Goal: Information Seeking & Learning: Learn about a topic

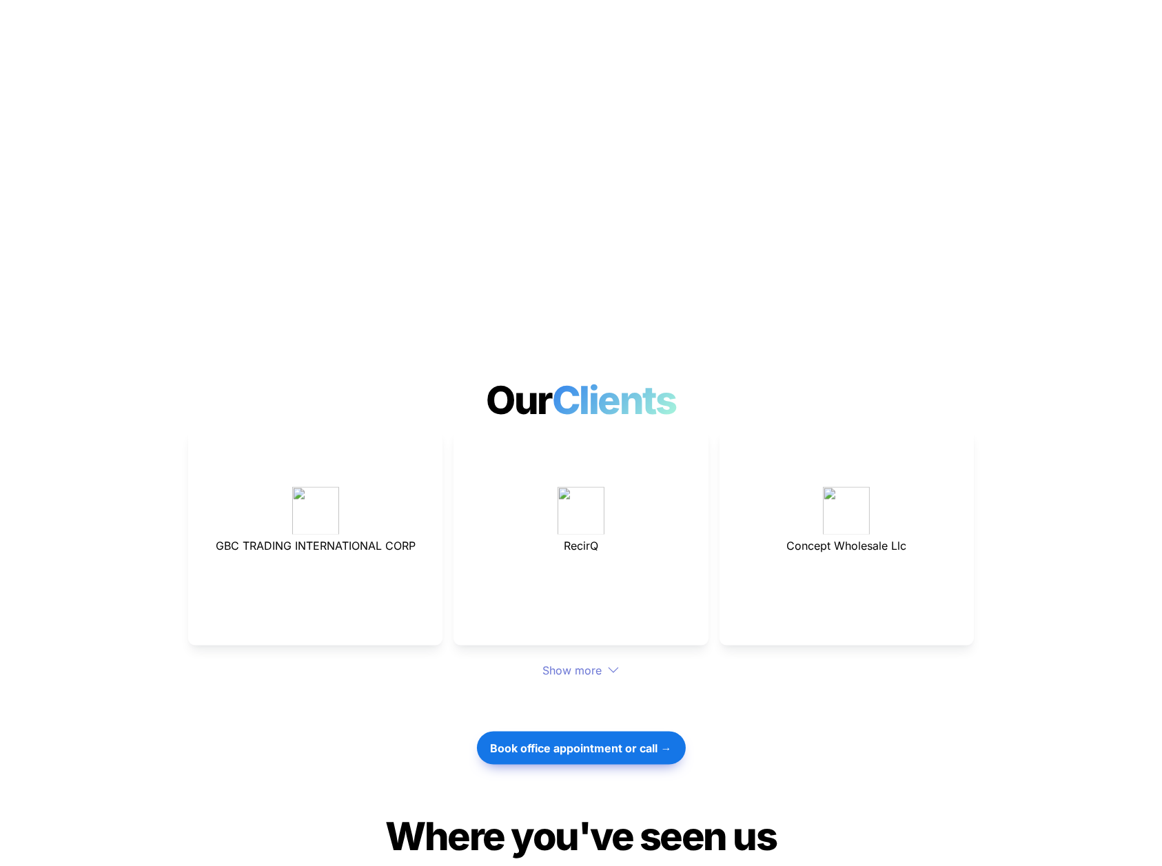
scroll to position [3402, 0]
click at [554, 663] on div "Show more" at bounding box center [581, 671] width 786 height 17
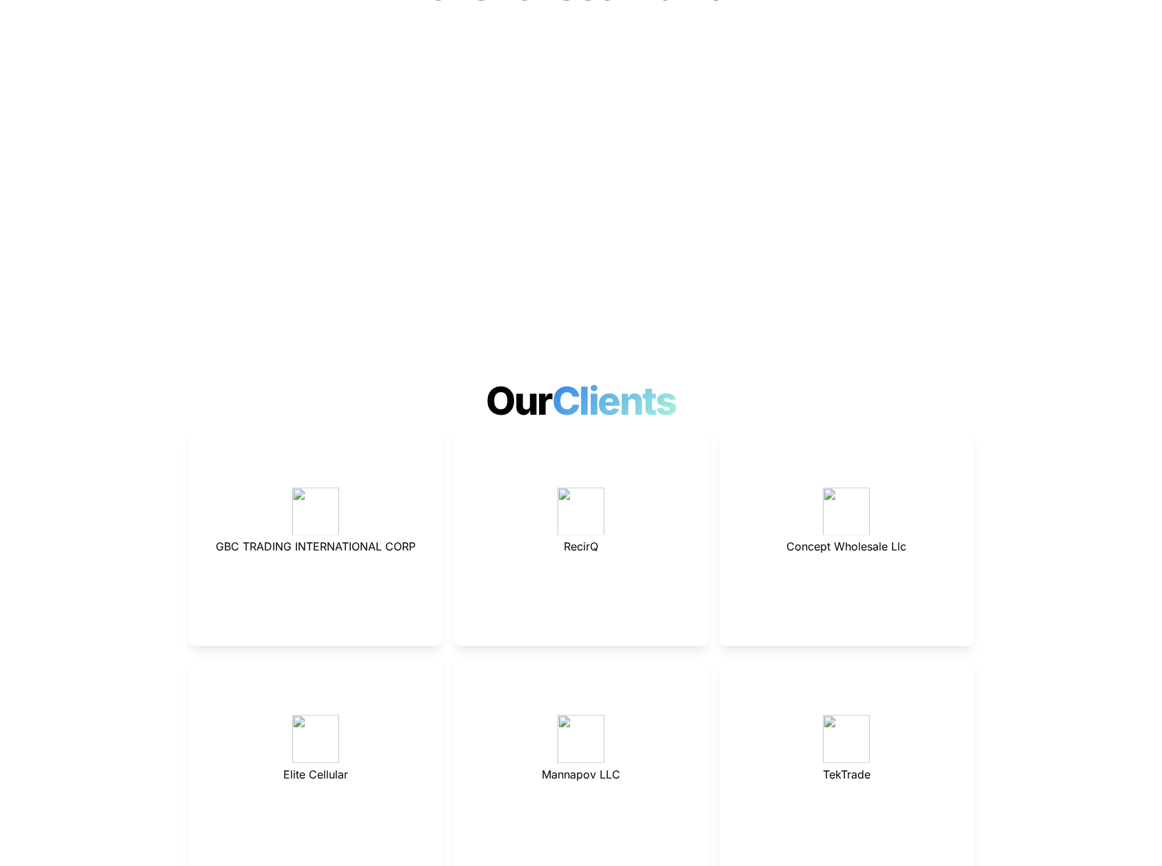
click at [608, 657] on div "Mannapov LLC" at bounding box center [580, 765] width 254 height 217
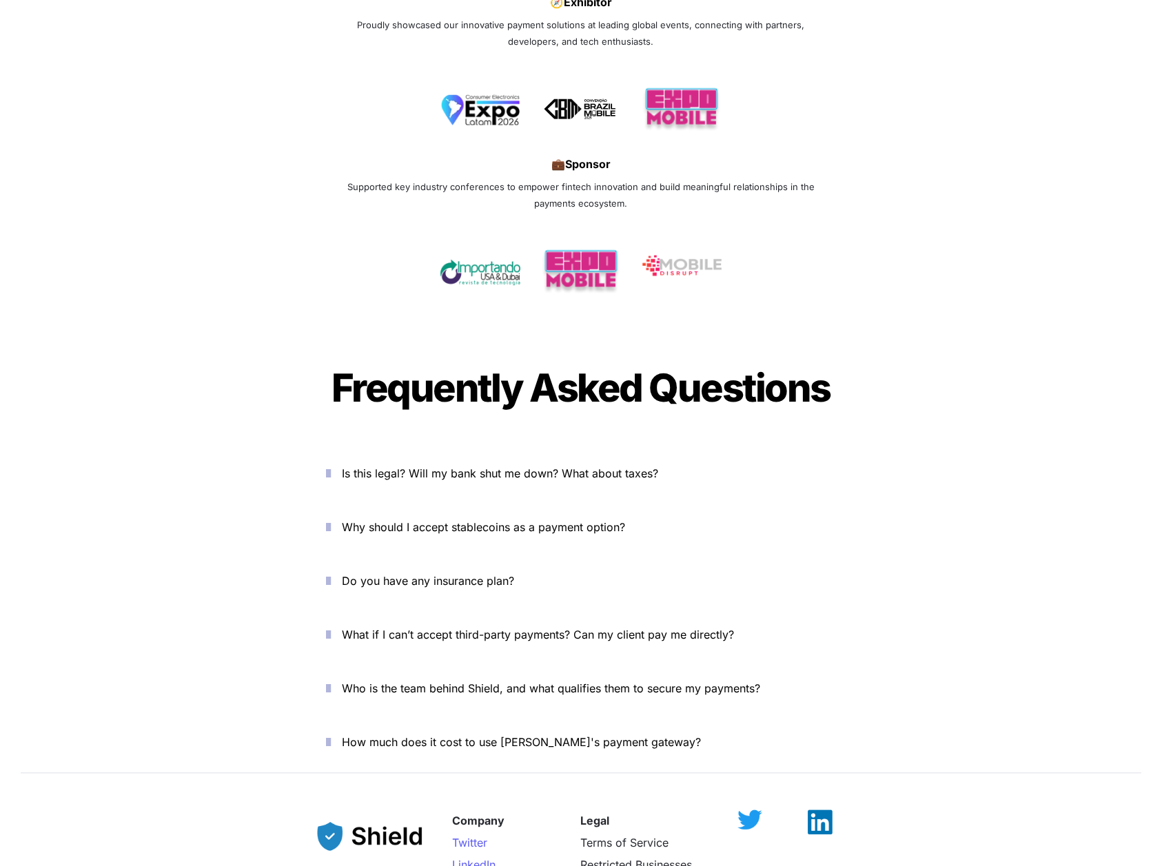
scroll to position [4540, 0]
click at [626, 466] on span "Is this legal? Will my bank shut me down? What about taxes?" at bounding box center [500, 473] width 316 height 14
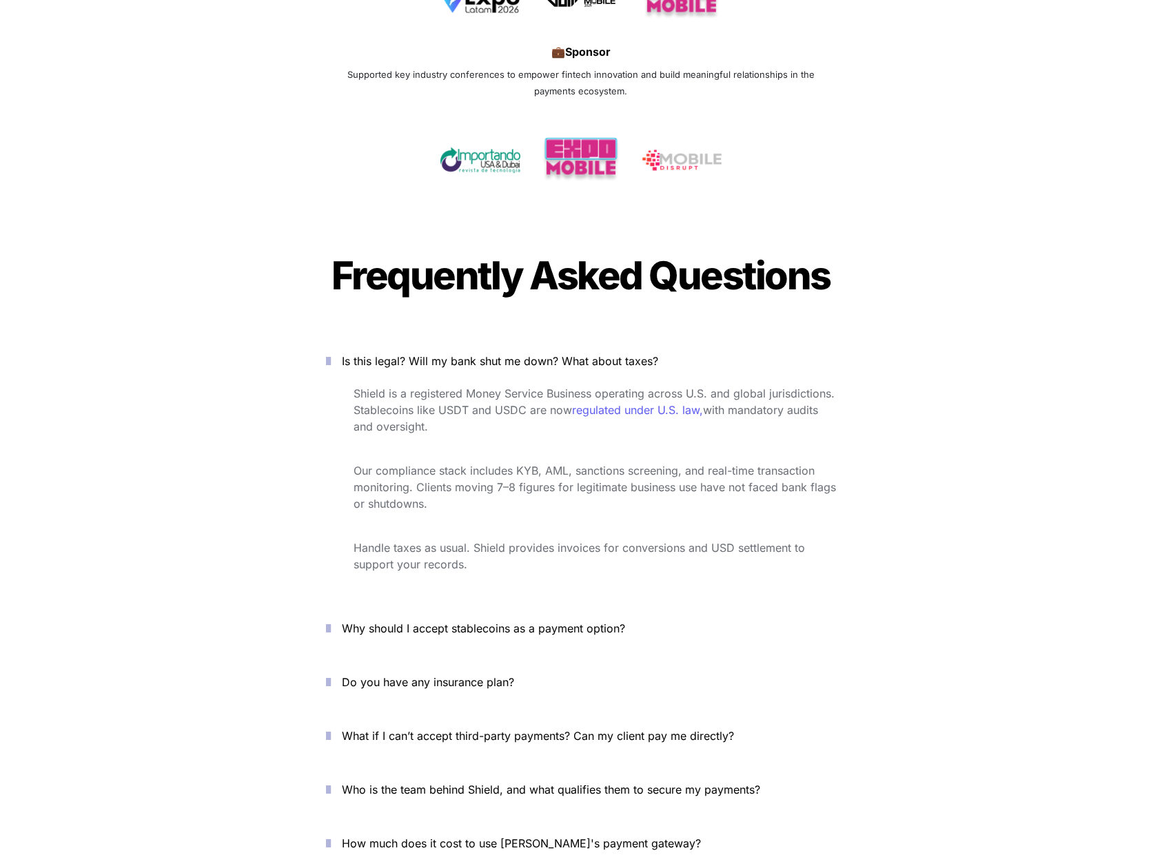
scroll to position [4736, 0]
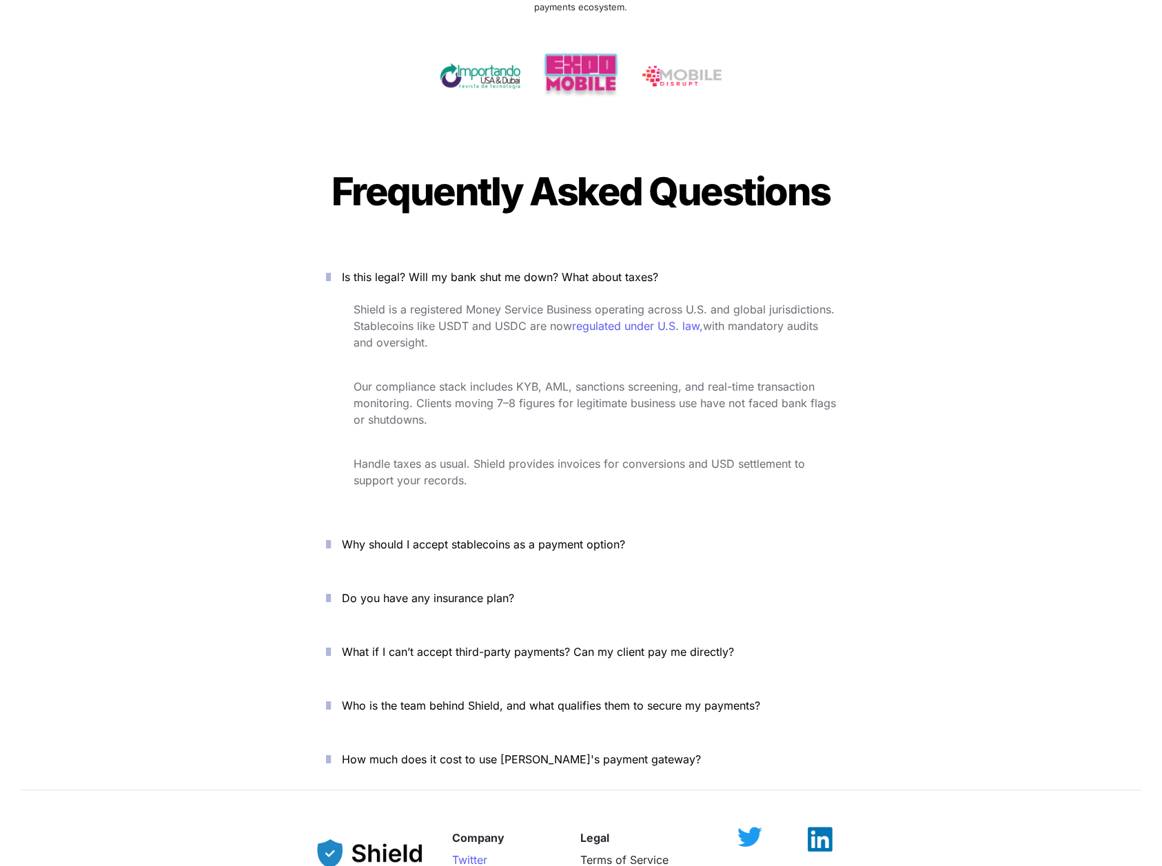
click at [331, 536] on icon "button" at bounding box center [328, 544] width 5 height 17
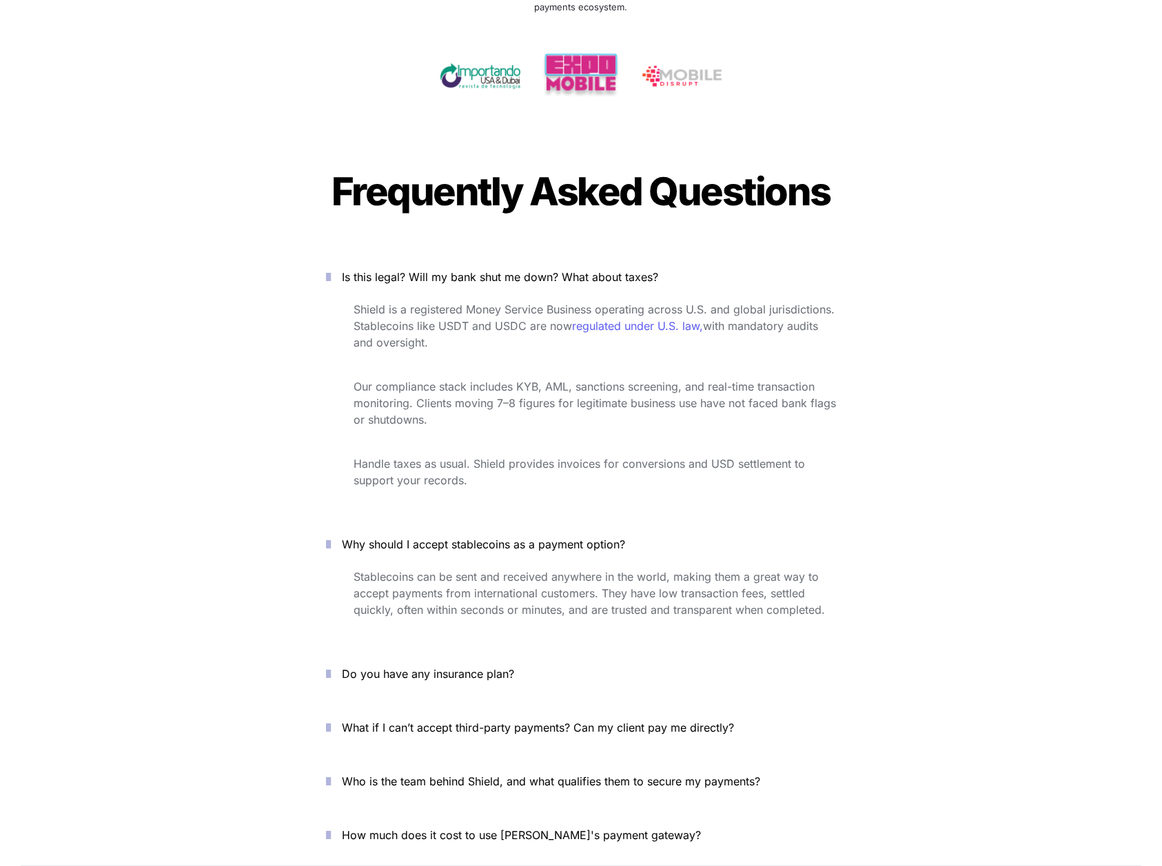
click at [331, 536] on icon "button" at bounding box center [328, 544] width 5 height 17
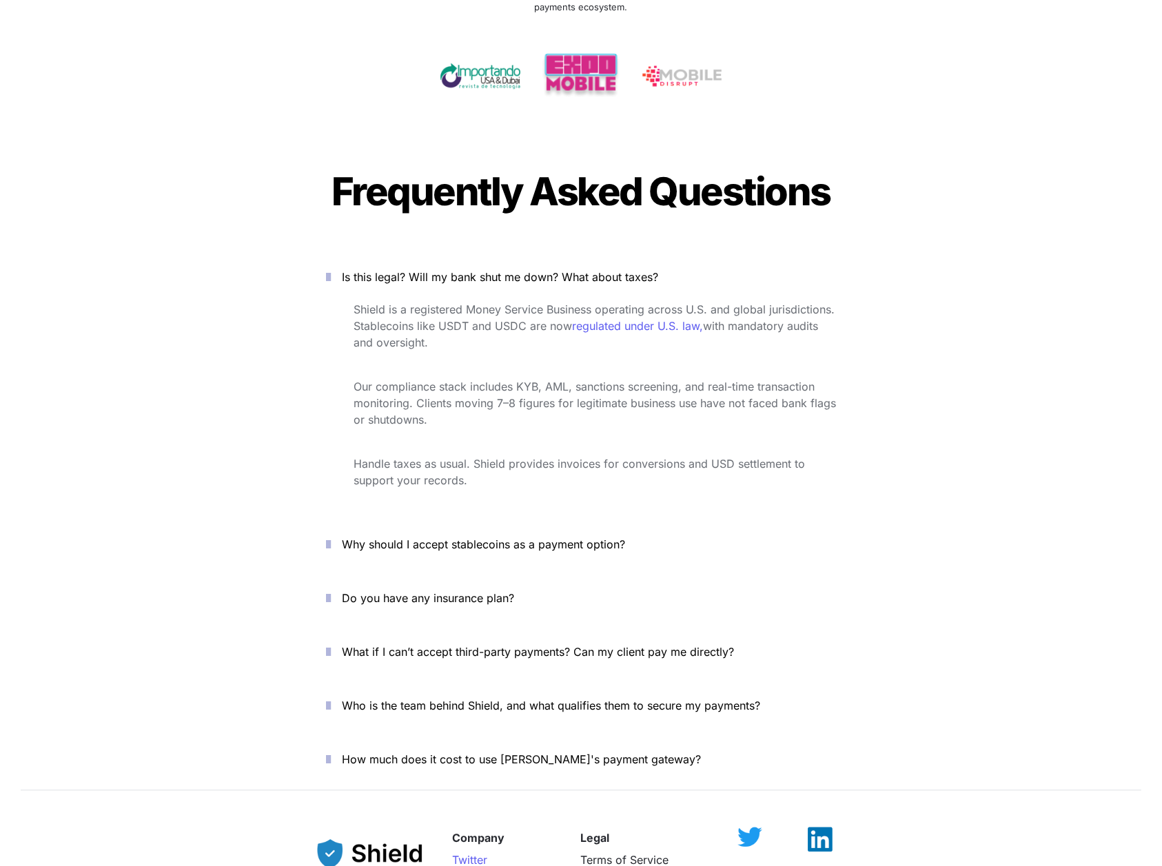
click at [331, 590] on icon "button" at bounding box center [328, 598] width 5 height 17
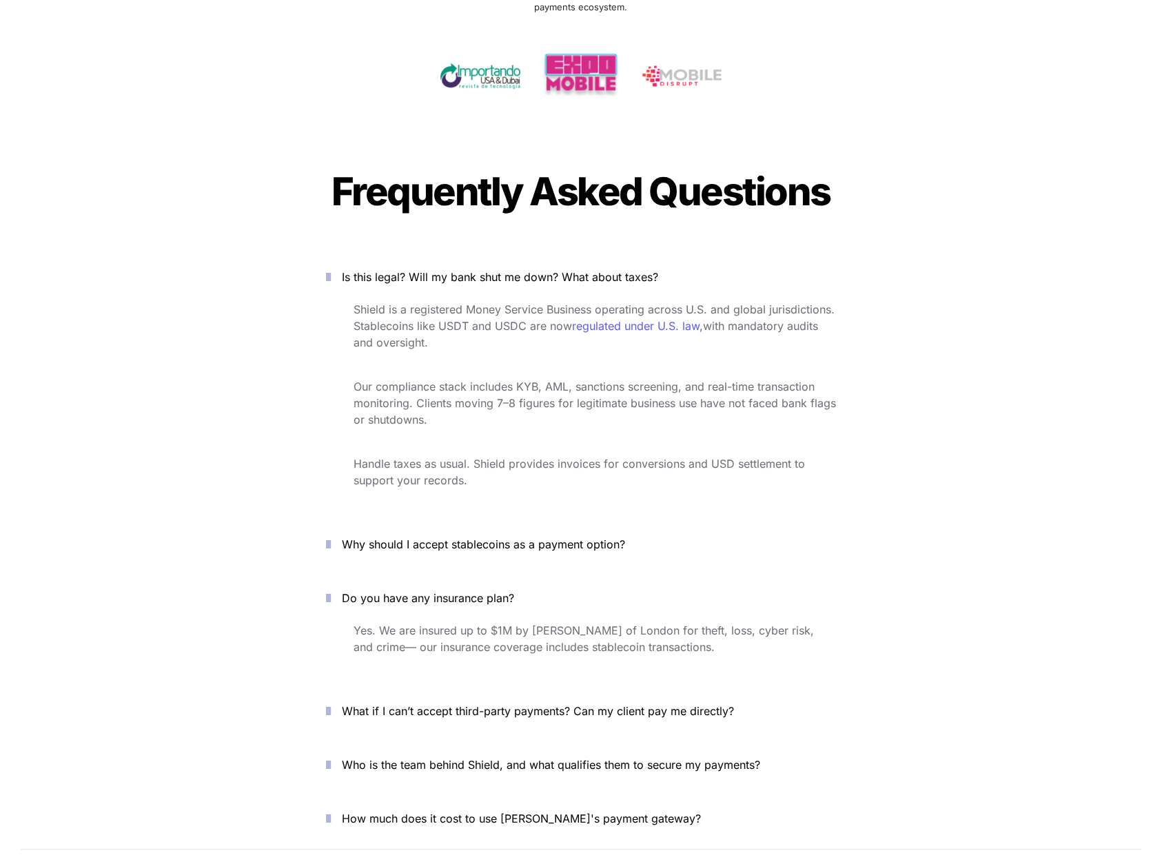
click at [331, 590] on icon "button" at bounding box center [328, 598] width 5 height 17
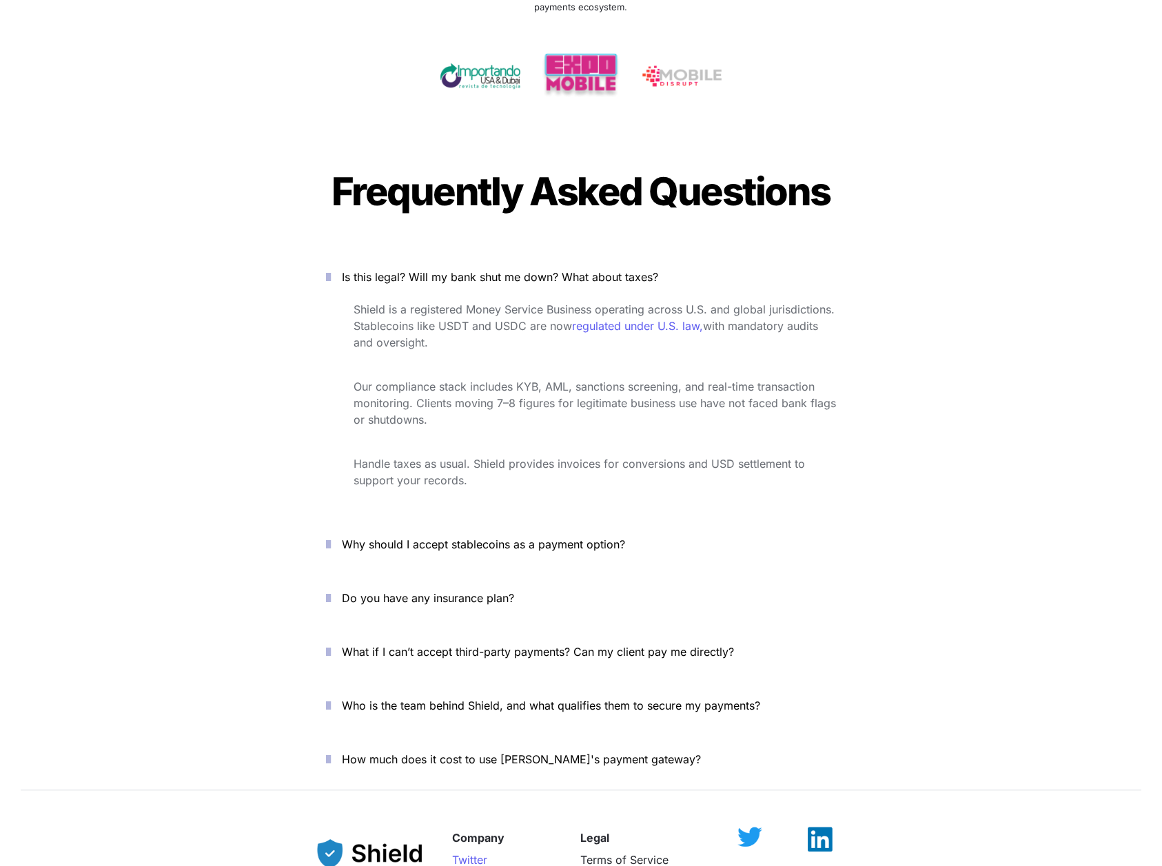
click at [331, 644] on icon "button" at bounding box center [328, 652] width 5 height 17
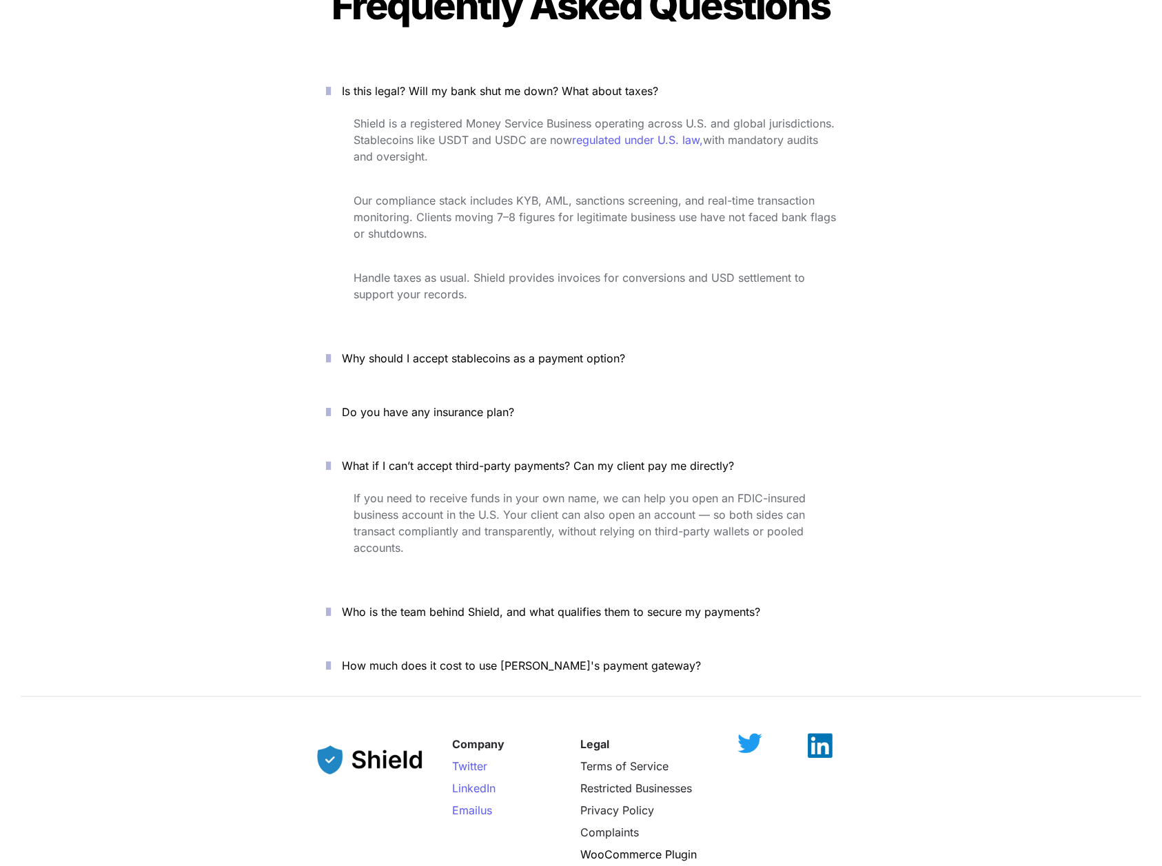
scroll to position [4926, 0]
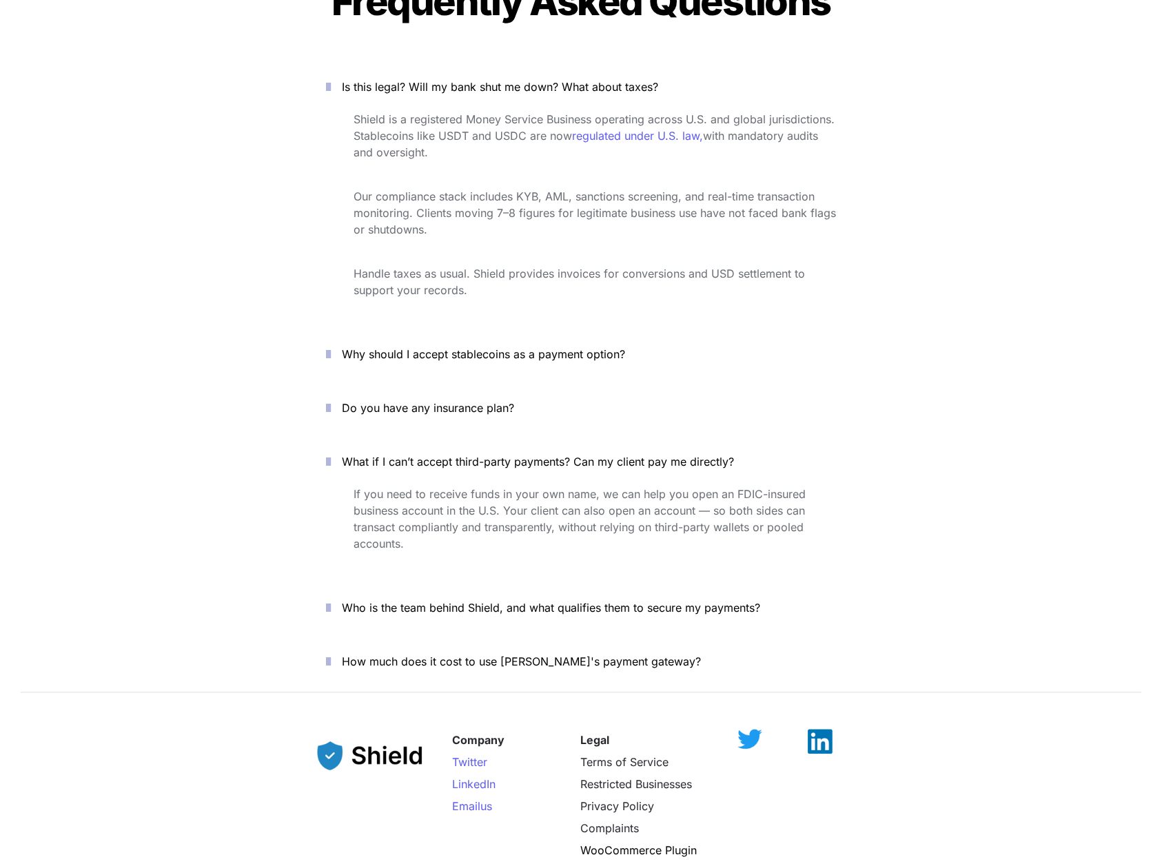
click at [331, 600] on icon "button" at bounding box center [328, 608] width 5 height 17
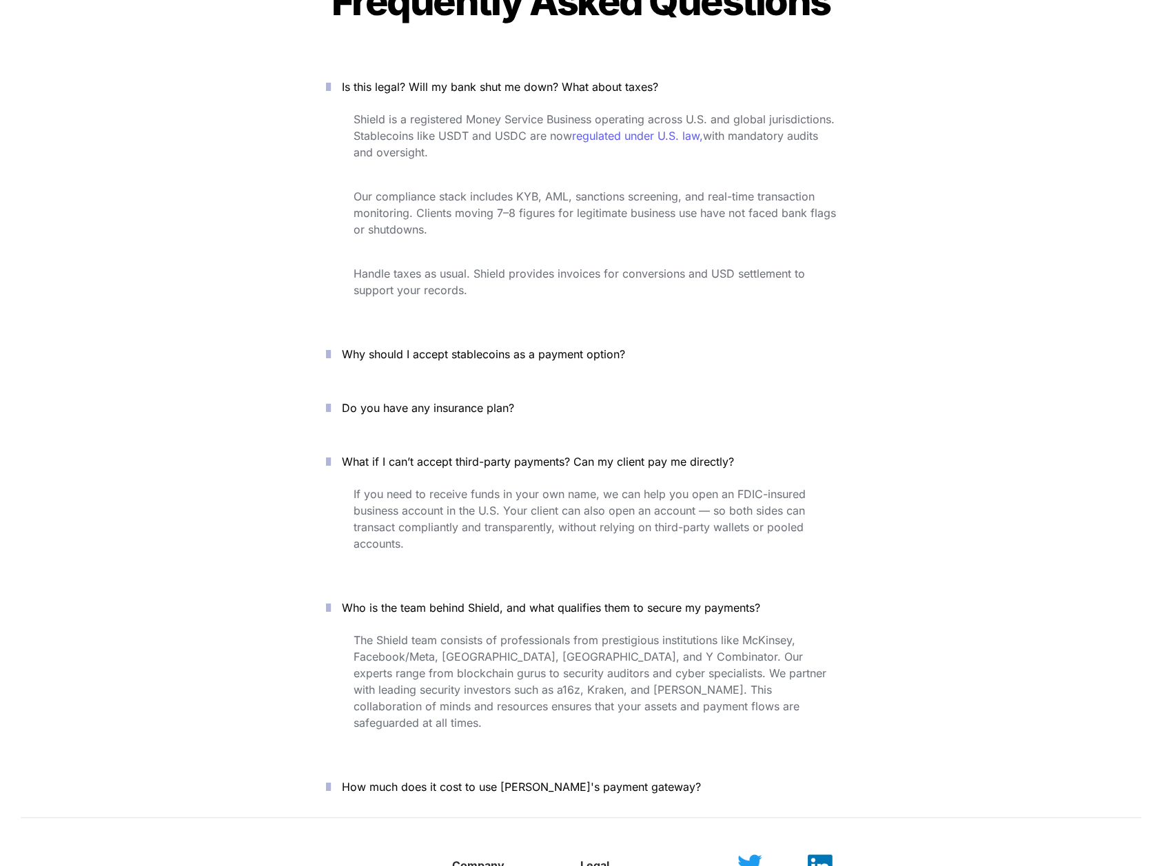
click at [331, 600] on icon "button" at bounding box center [328, 608] width 5 height 17
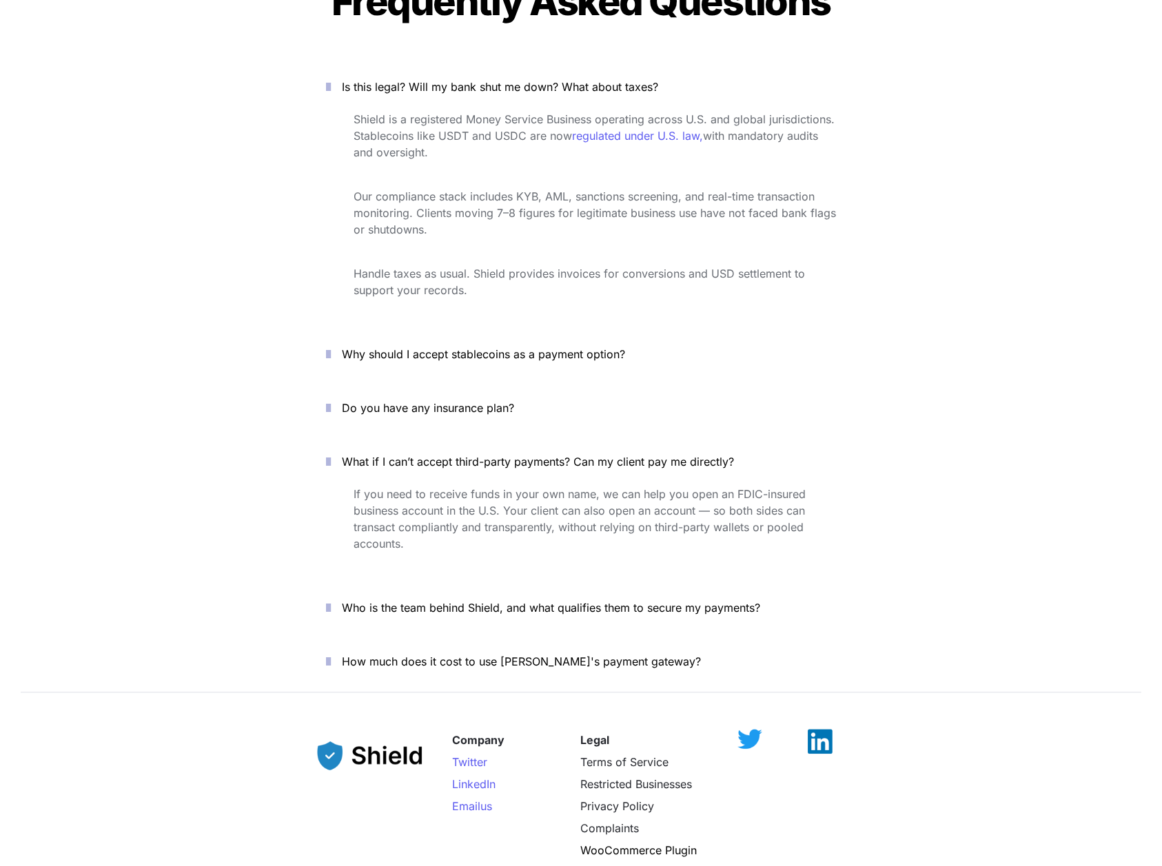
click at [331, 653] on icon "button" at bounding box center [328, 661] width 5 height 17
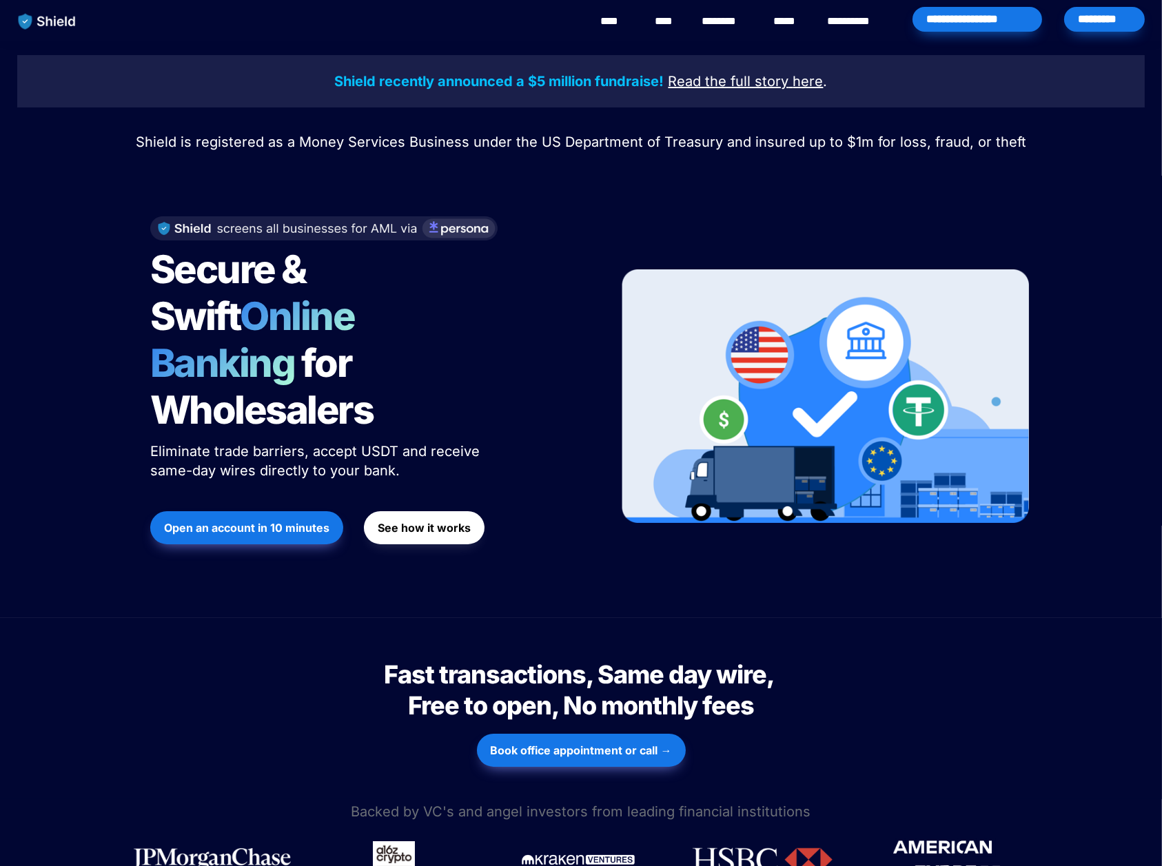
scroll to position [0, 0]
click at [864, 22] on link "**********" at bounding box center [858, 21] width 63 height 17
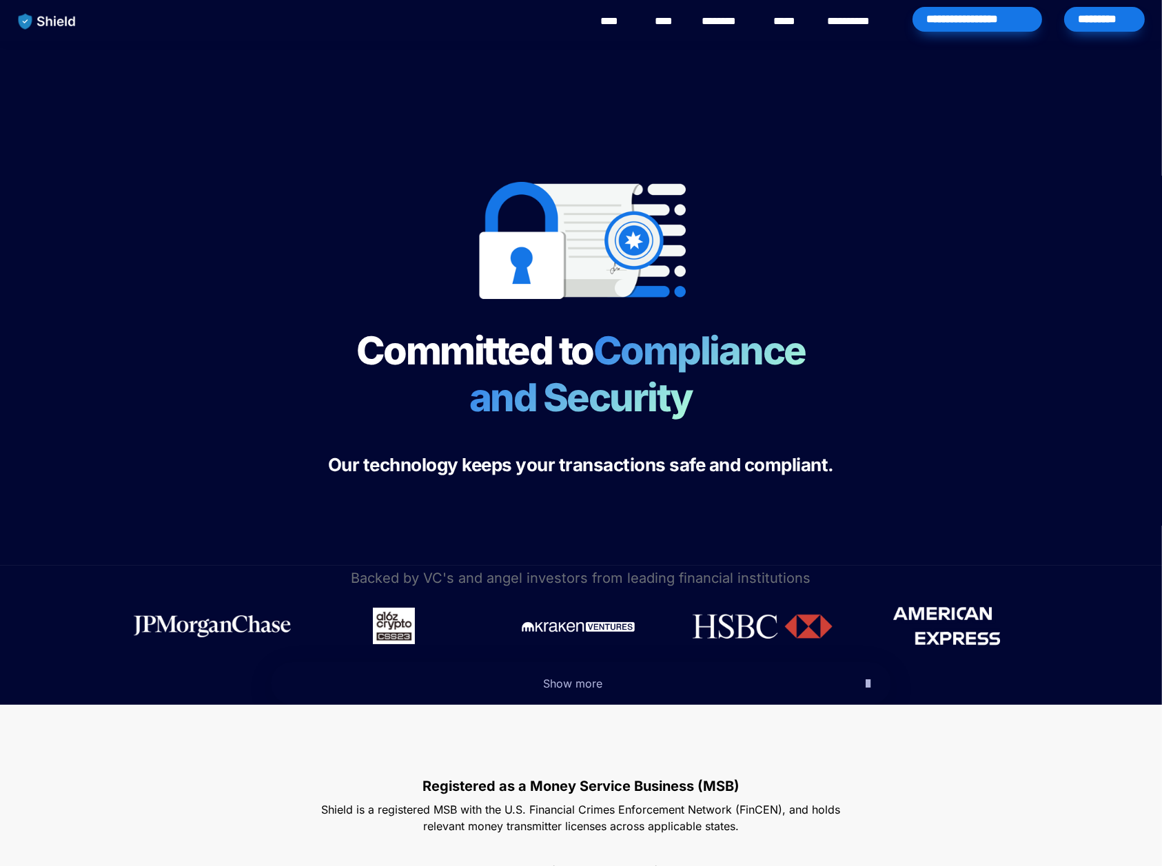
click at [787, 18] on link "****" at bounding box center [789, 21] width 30 height 17
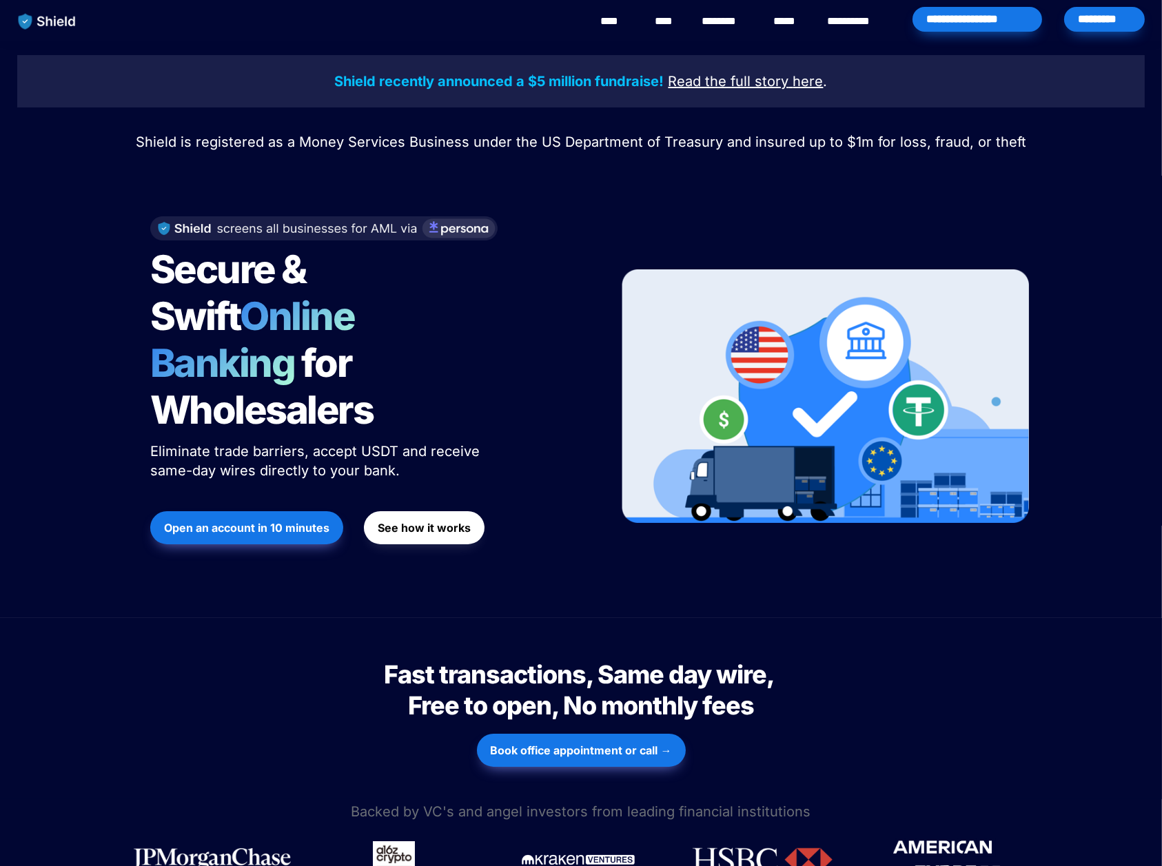
click at [1090, 17] on div "*********" at bounding box center [1104, 19] width 81 height 25
click at [662, 21] on link "****" at bounding box center [666, 21] width 23 height 17
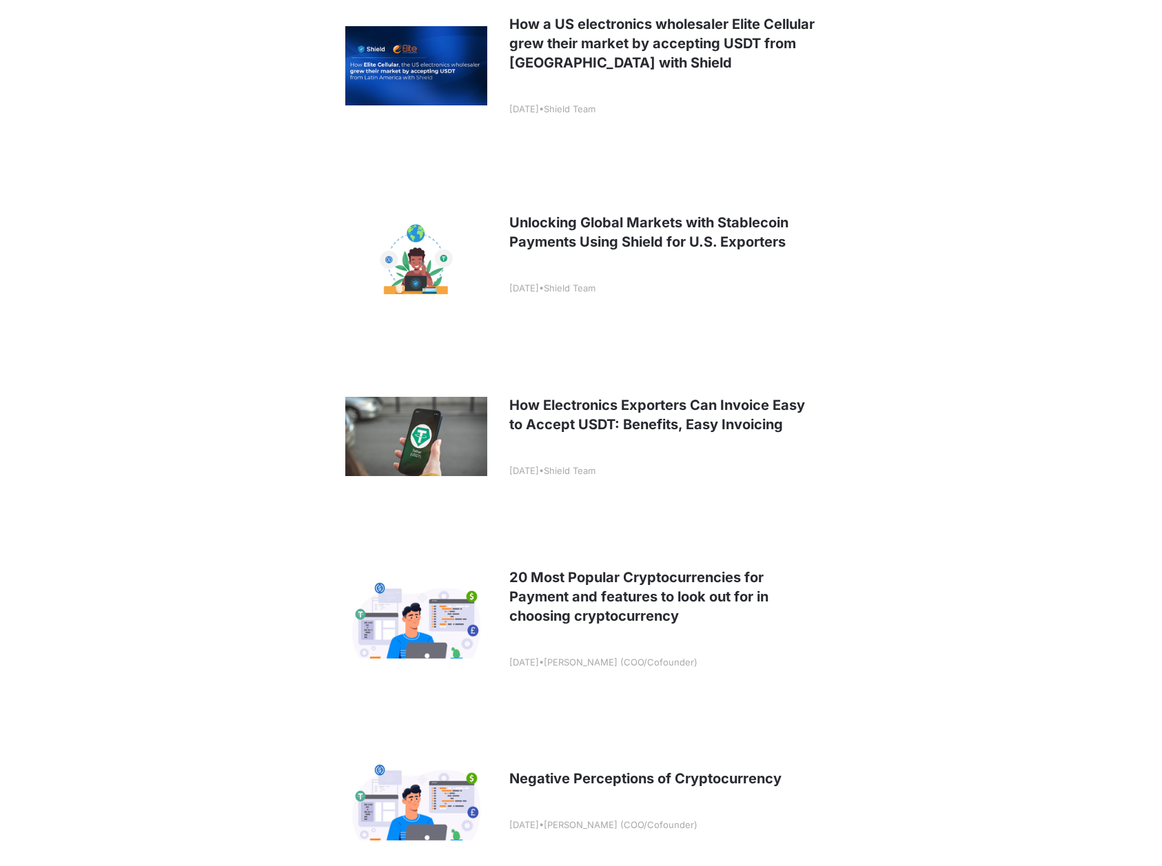
scroll to position [522, 0]
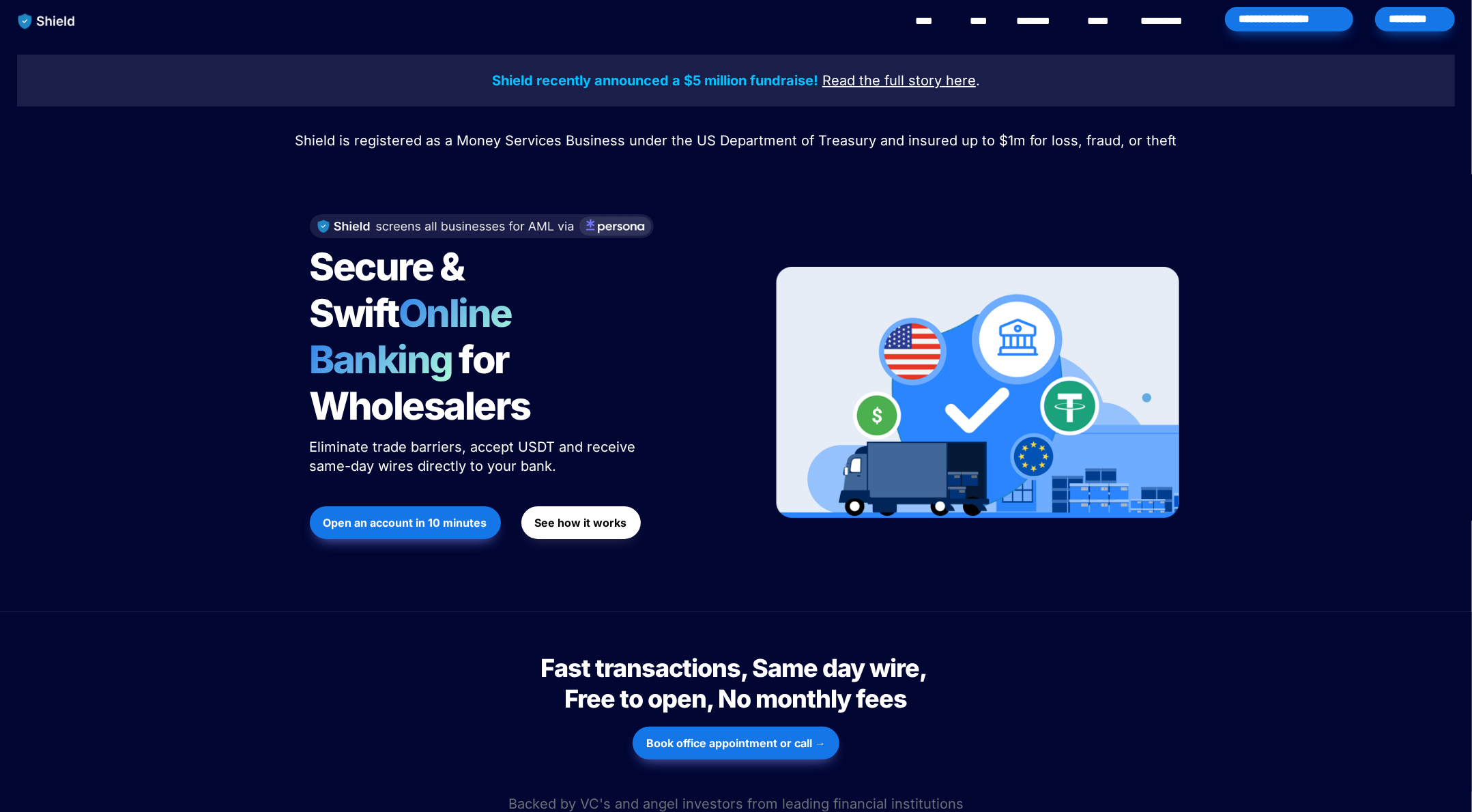
click at [557, 506] on button "See how it works" at bounding box center [580, 522] width 120 height 33
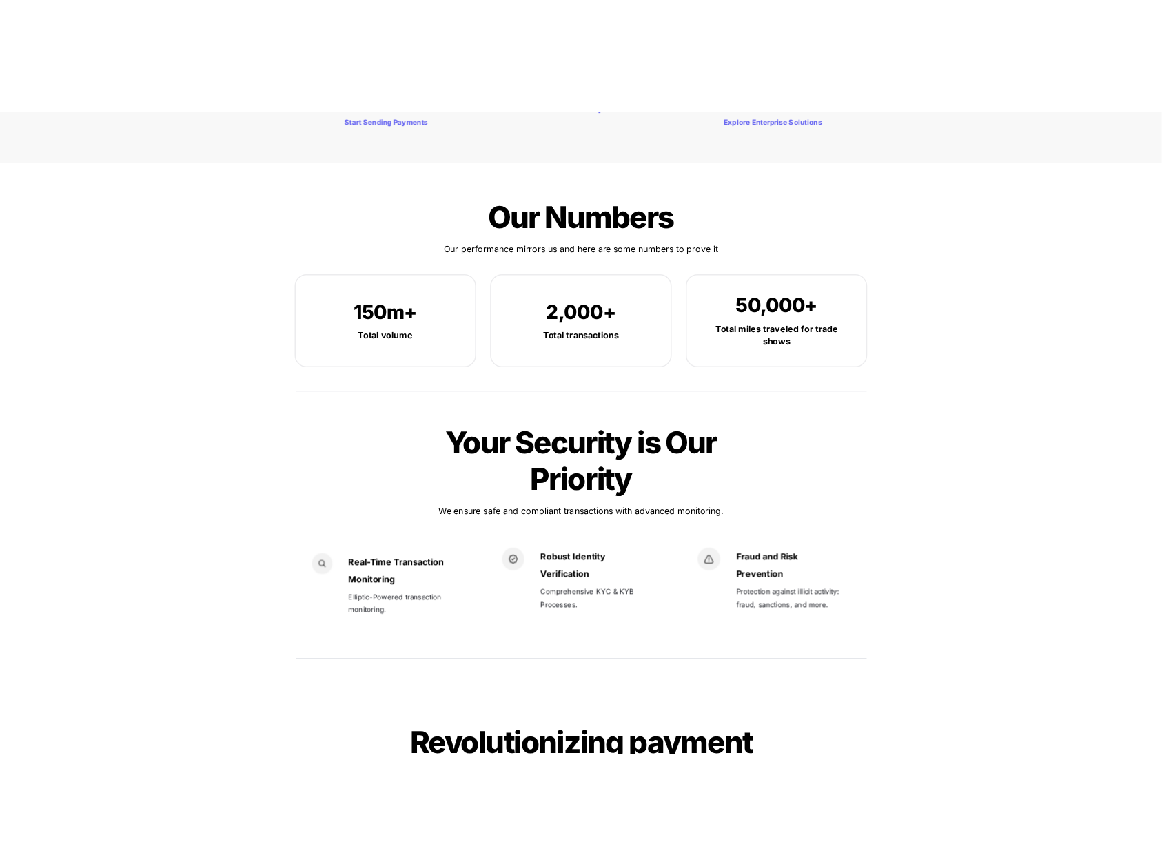
scroll to position [1719, 0]
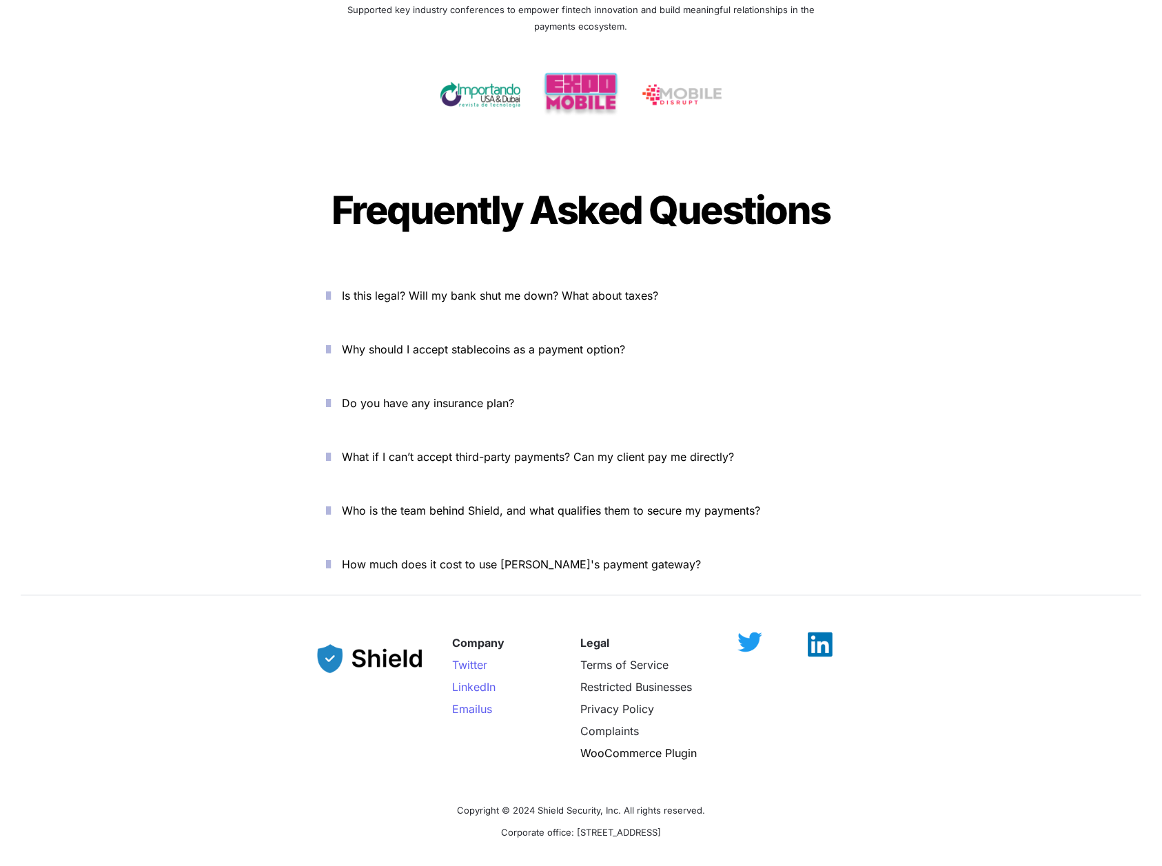
scroll to position [4628, 0]
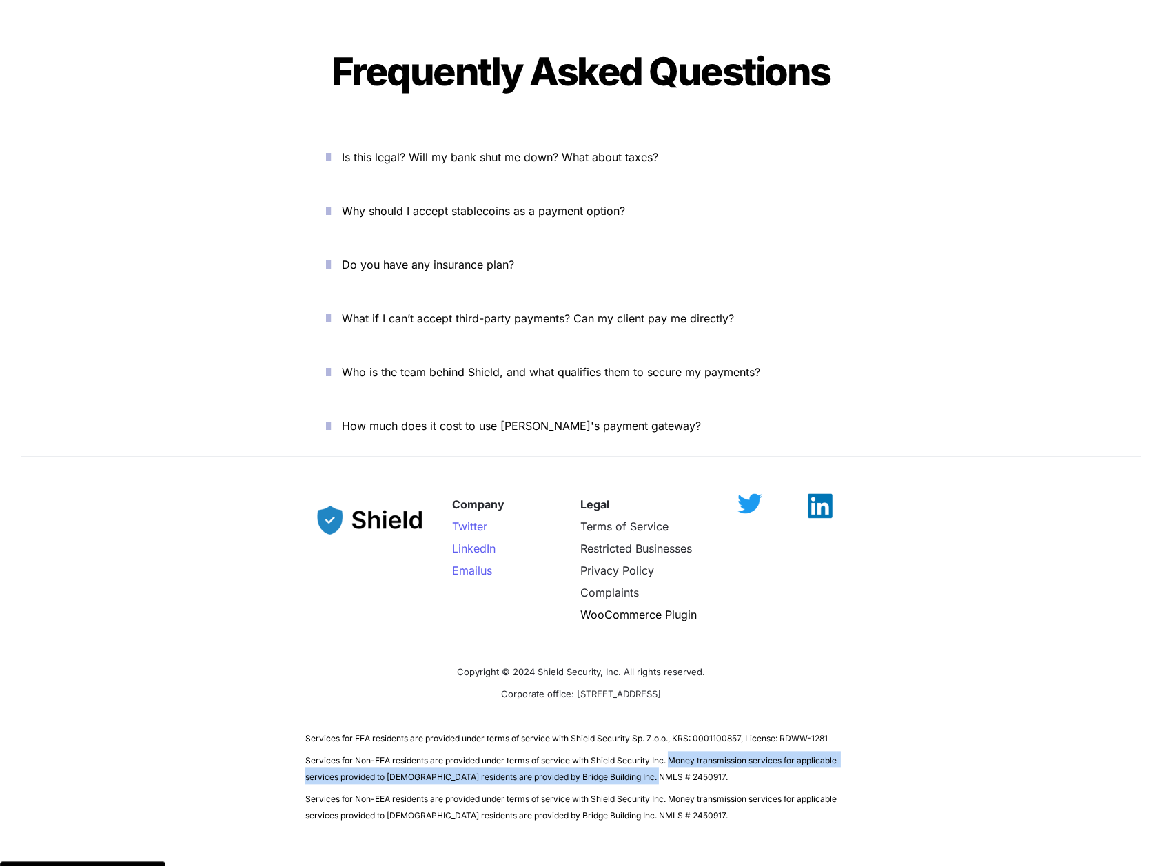
drag, startPoint x: 671, startPoint y: 715, endPoint x: 669, endPoint y: 730, distance: 14.5
click at [669, 748] on p "Services for Non-EEA residents are provided under terms of service with Shield …" at bounding box center [580, 767] width 551 height 39
copy span "Money transmission services for applicable services provided to [DEMOGRAPHIC_DA…"
